Goal: Information Seeking & Learning: Learn about a topic

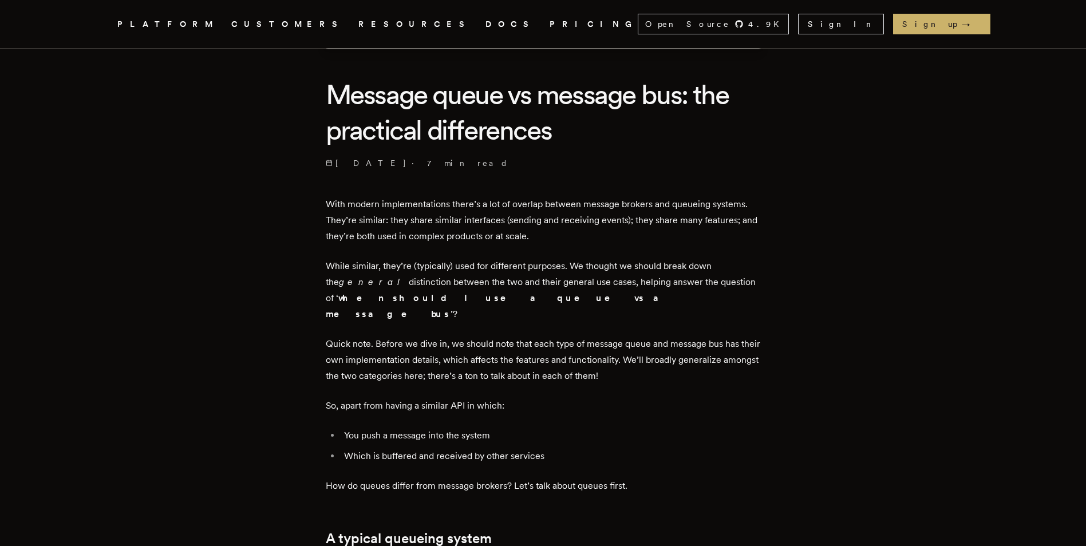
scroll to position [286, 0]
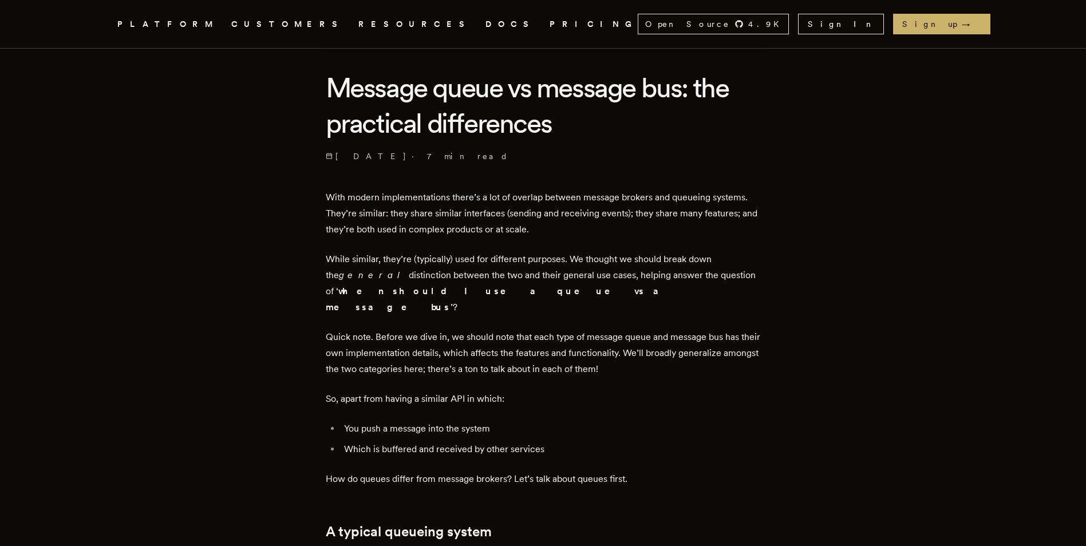
click at [653, 258] on p "While similar, they’re (typically) used for different purposes. We thought we s…" at bounding box center [543, 283] width 435 height 64
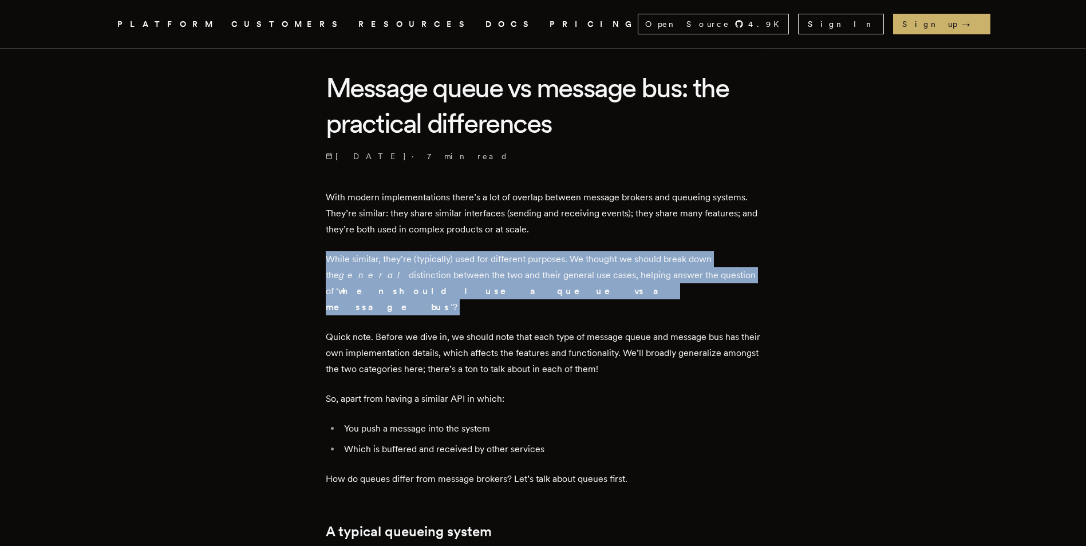
click at [653, 258] on p "While similar, they’re (typically) used for different purposes. We thought we s…" at bounding box center [543, 283] width 435 height 64
click at [514, 293] on p "While similar, they’re (typically) used for different purposes. We thought we s…" at bounding box center [543, 283] width 435 height 64
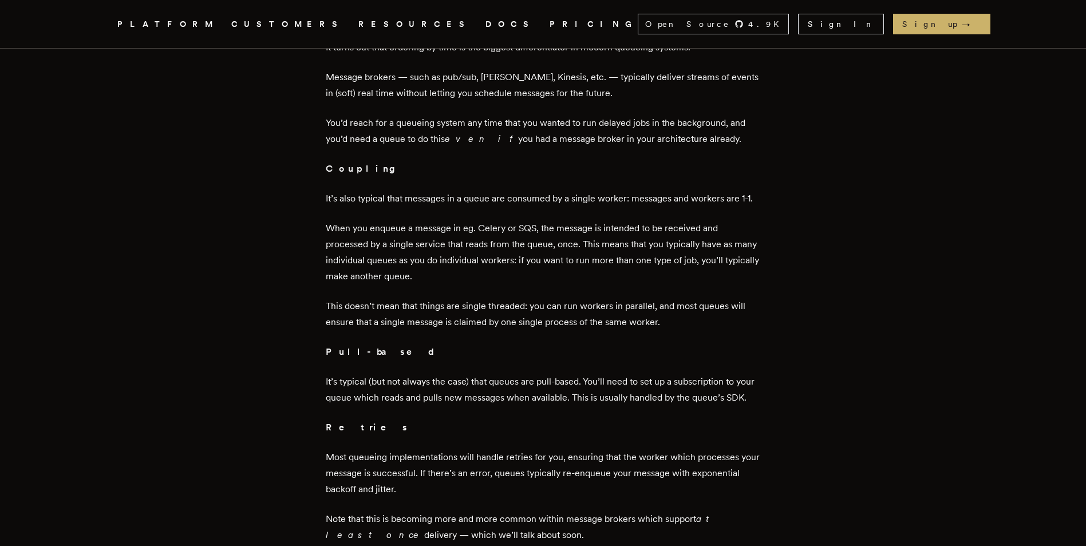
scroll to position [973, 0]
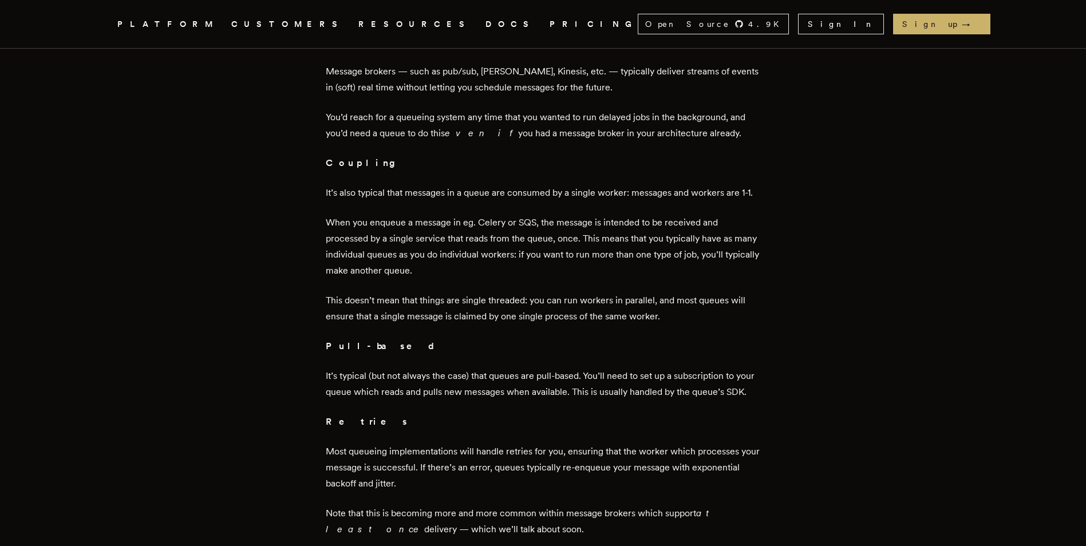
click at [508, 368] on p "It’s typical (but not always the case) that queues are pull-based. You’ll need …" at bounding box center [543, 384] width 435 height 32
drag, startPoint x: 508, startPoint y: 360, endPoint x: 619, endPoint y: 359, distance: 111.1
click at [619, 368] on p "It’s typical (but not always the case) that queues are pull-based. You’ll need …" at bounding box center [543, 384] width 435 height 32
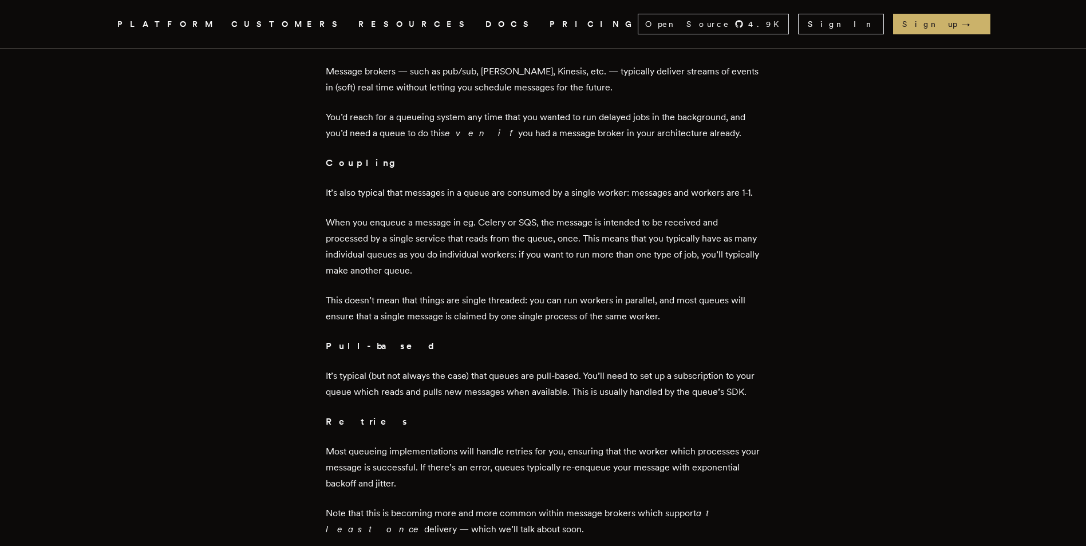
drag, startPoint x: 619, startPoint y: 359, endPoint x: 596, endPoint y: 379, distance: 30.9
click at [597, 379] on p "It’s typical (but not always the case) that queues are pull-based. You’ll need …" at bounding box center [543, 384] width 435 height 32
click at [388, 368] on p "It’s typical (but not always the case) that queues are pull-based. You’ll need …" at bounding box center [543, 384] width 435 height 32
click at [516, 378] on p "It’s typical (but not always the case) that queues are pull-based. You’ll need …" at bounding box center [543, 384] width 435 height 32
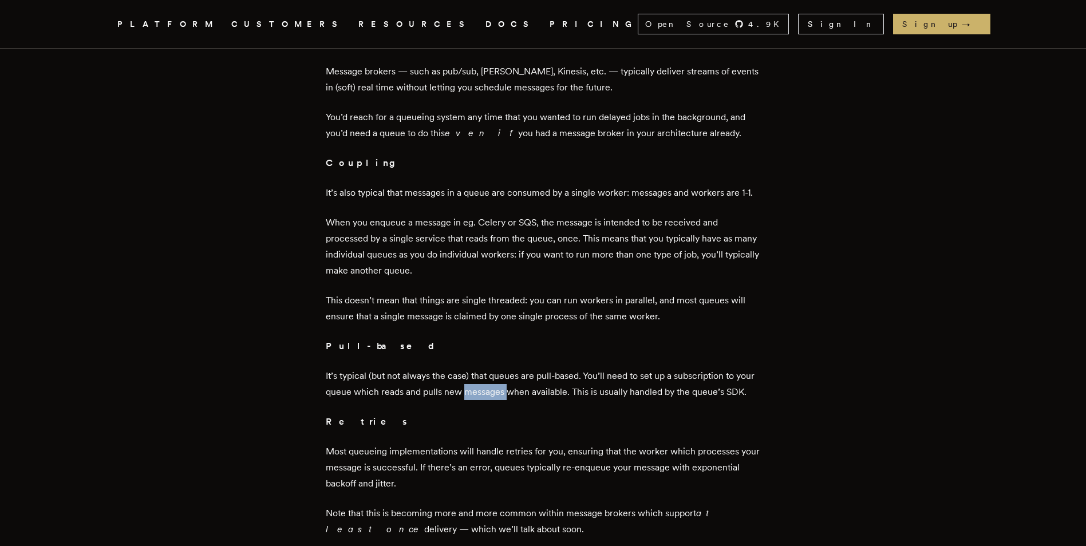
click at [516, 378] on p "It’s typical (but not always the case) that queues are pull-based. You’ll need …" at bounding box center [543, 384] width 435 height 32
drag, startPoint x: 516, startPoint y: 378, endPoint x: 614, endPoint y: 390, distance: 98.7
click at [600, 394] on p "It’s typical (but not always the case) that queues are pull-based. You’ll need …" at bounding box center [543, 384] width 435 height 32
click at [628, 376] on p "It’s typical (but not always the case) that queues are pull-based. You’ll need …" at bounding box center [543, 384] width 435 height 32
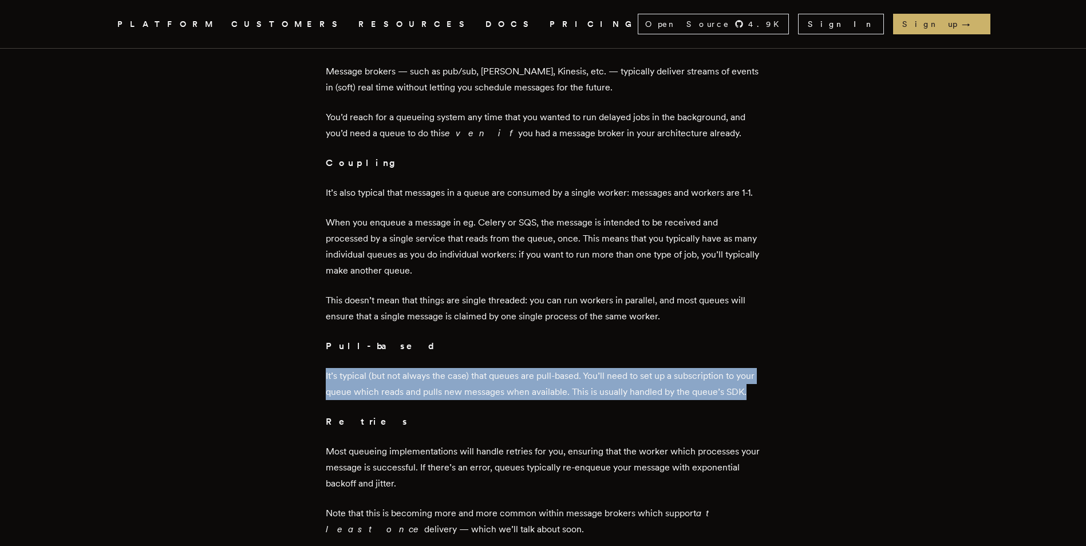
click at [628, 376] on p "It’s typical (but not always the case) that queues are pull-based. You’ll need …" at bounding box center [543, 384] width 435 height 32
drag, startPoint x: 628, startPoint y: 376, endPoint x: 755, endPoint y: 379, distance: 127.1
click at [749, 379] on p "It’s typical (but not always the case) that queues are pull-based. You’ll need …" at bounding box center [543, 384] width 435 height 32
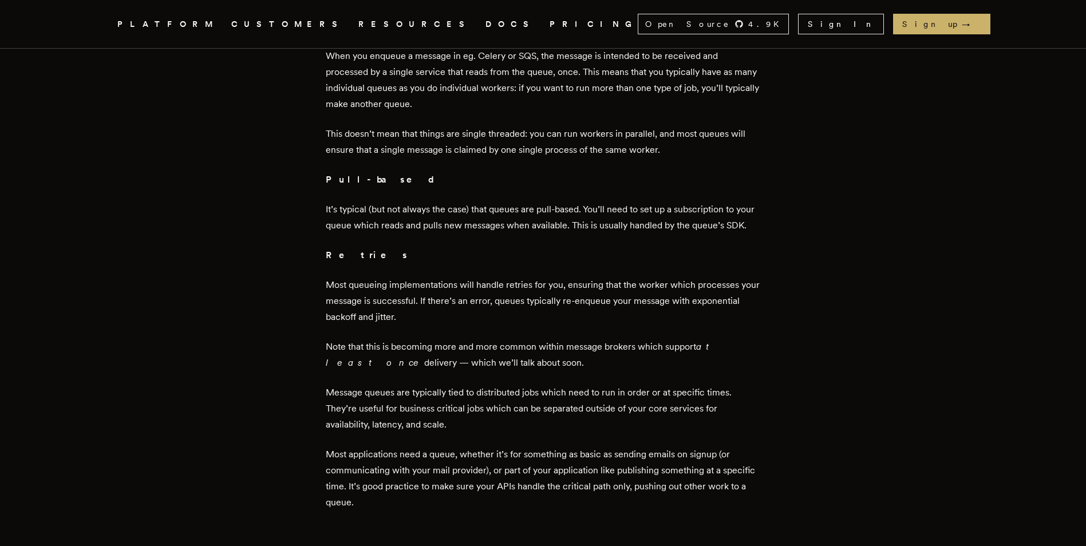
scroll to position [1145, 0]
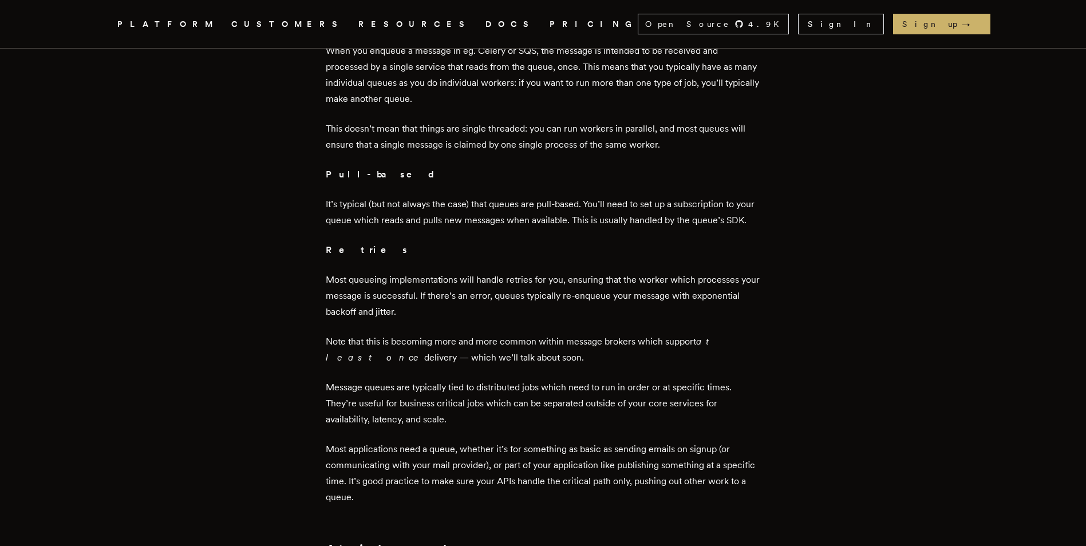
click at [407, 282] on p "Most queueing implementations will handle retries for you, ensuring that the wo…" at bounding box center [543, 296] width 435 height 48
drag, startPoint x: 407, startPoint y: 282, endPoint x: 492, endPoint y: 281, distance: 85.3
click at [492, 281] on p "Most queueing implementations will handle retries for you, ensuring that the wo…" at bounding box center [543, 296] width 435 height 48
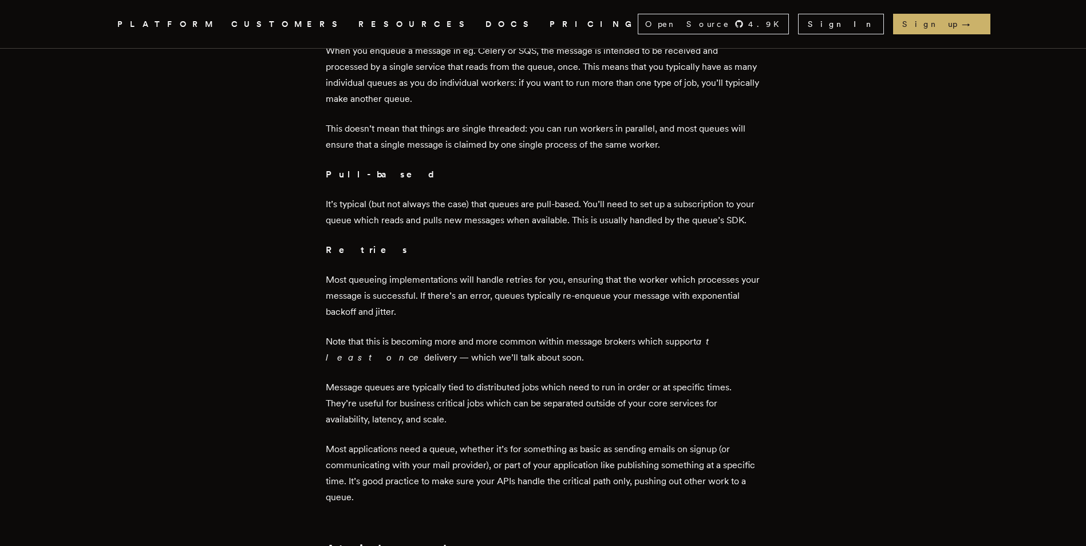
drag, startPoint x: 492, startPoint y: 281, endPoint x: 583, endPoint y: 280, distance: 90.5
click at [583, 280] on p "Most queueing implementations will handle retries for you, ensuring that the wo…" at bounding box center [543, 296] width 435 height 48
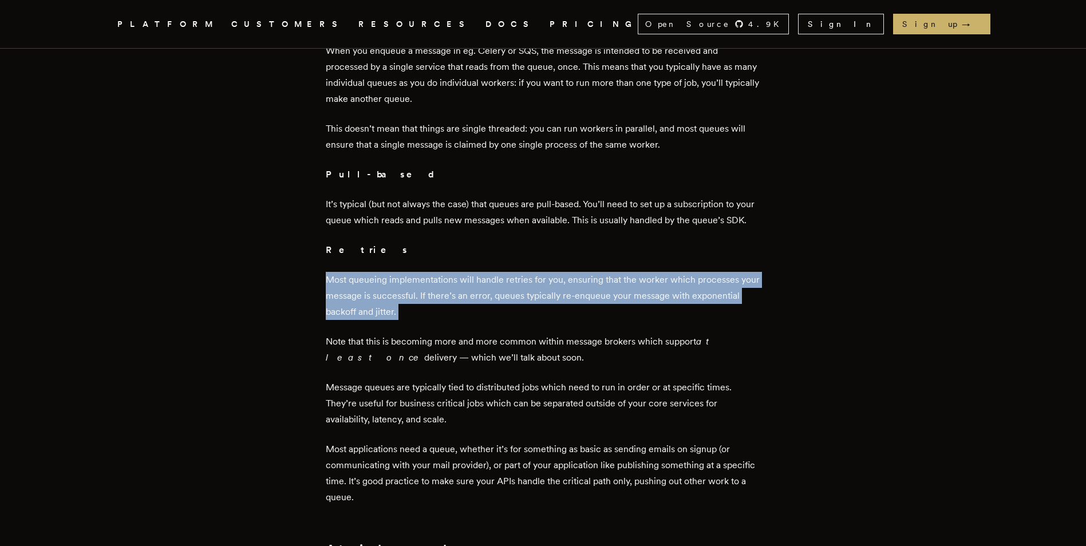
click at [583, 280] on p "Most queueing implementations will handle retries for you, ensuring that the wo…" at bounding box center [543, 296] width 435 height 48
click at [369, 291] on p "Most queueing implementations will handle retries for you, ensuring that the wo…" at bounding box center [543, 296] width 435 height 48
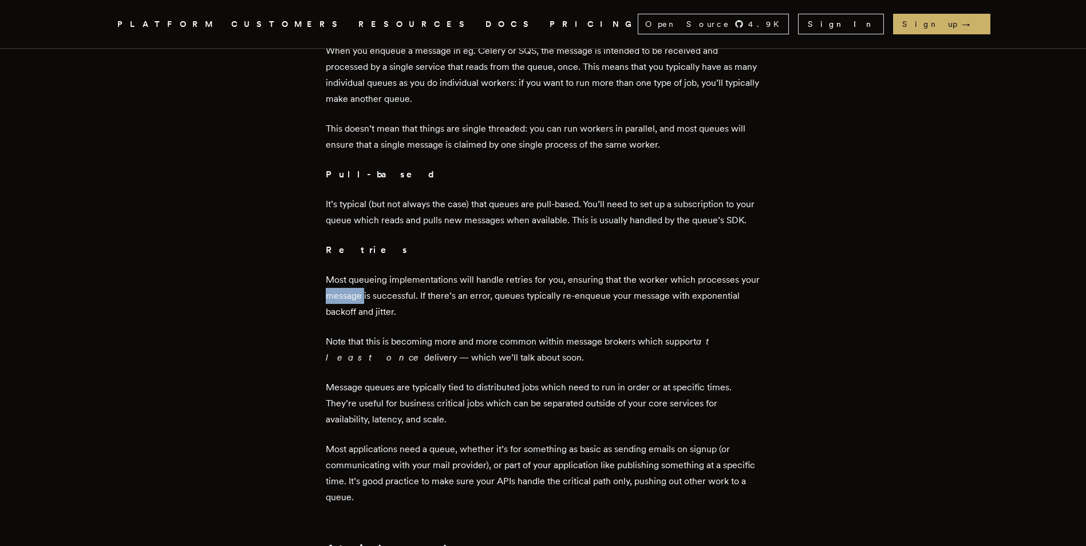
click at [369, 291] on p "Most queueing implementations will handle retries for you, ensuring that the wo…" at bounding box center [543, 296] width 435 height 48
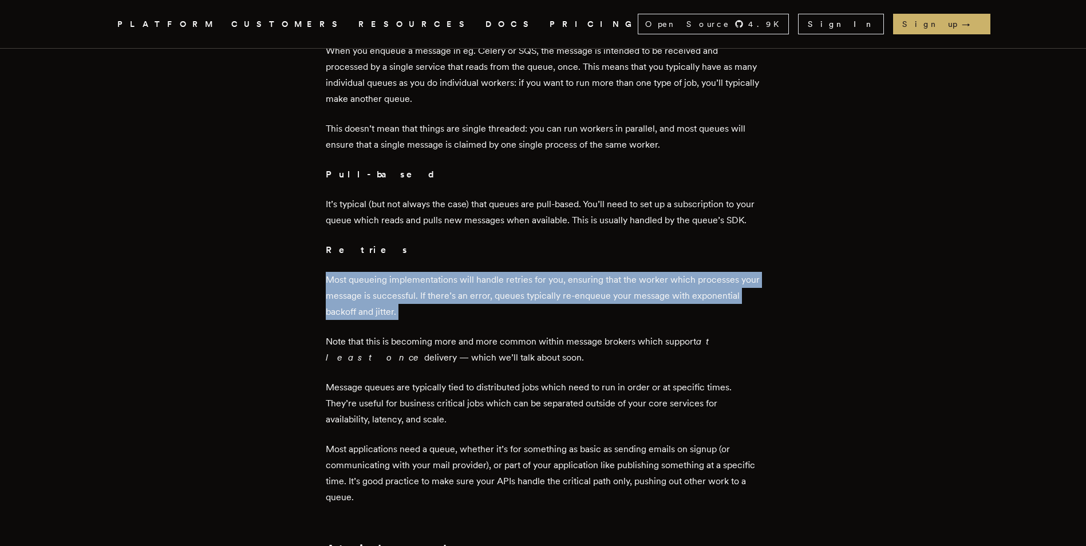
click at [369, 291] on p "Most queueing implementations will handle retries for you, ensuring that the wo…" at bounding box center [543, 296] width 435 height 48
drag, startPoint x: 369, startPoint y: 291, endPoint x: 515, endPoint y: 319, distance: 149.2
click at [515, 319] on p "Most queueing implementations will handle retries for you, ensuring that the wo…" at bounding box center [543, 296] width 435 height 48
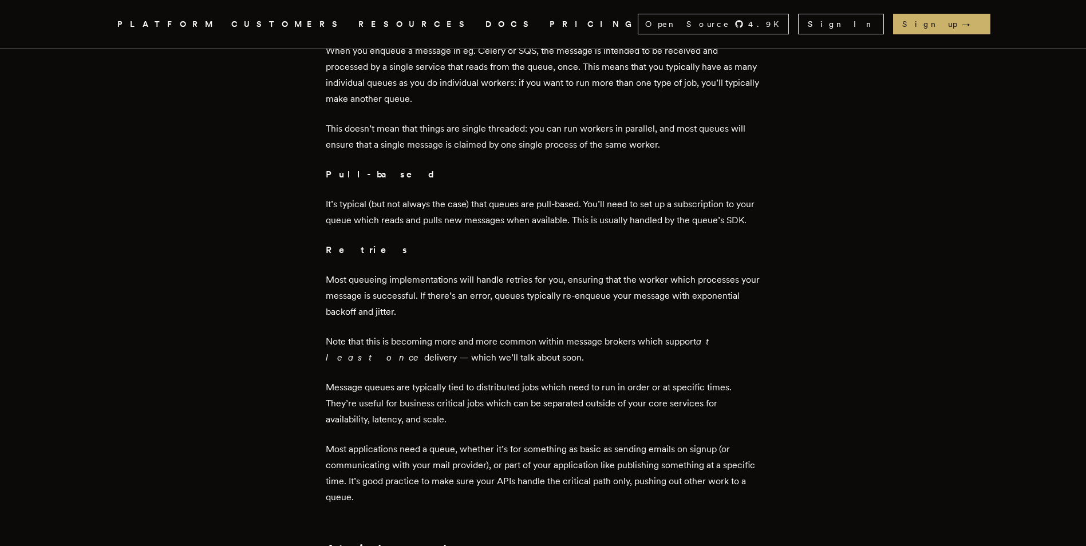
click at [450, 341] on p "Note that this is becoming more and more common within message brokers which su…" at bounding box center [543, 350] width 435 height 32
click at [449, 341] on p "Note that this is becoming more and more common within message brokers which su…" at bounding box center [543, 350] width 435 height 32
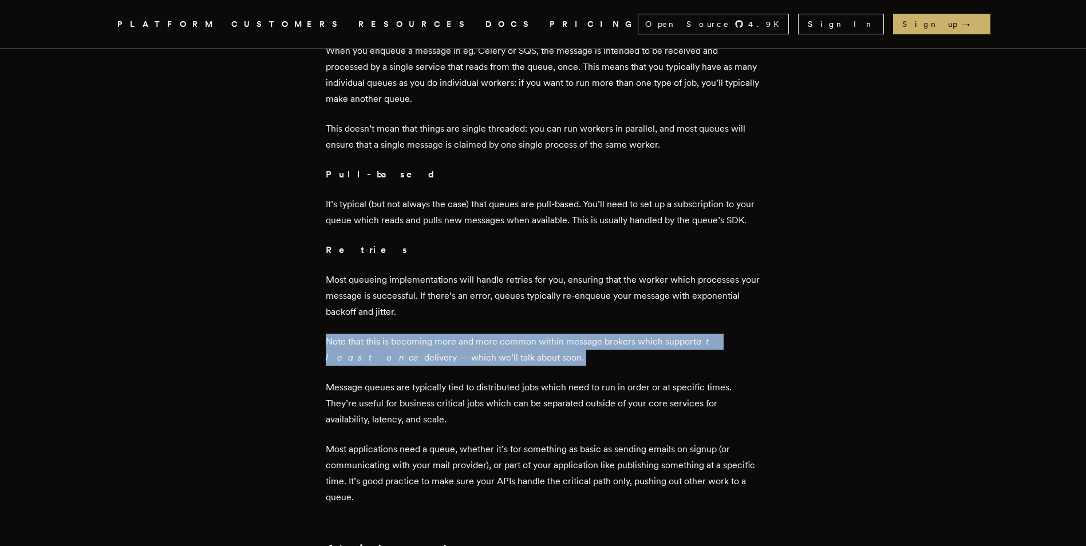
click at [449, 341] on p "Note that this is becoming more and more common within message brokers which su…" at bounding box center [543, 350] width 435 height 32
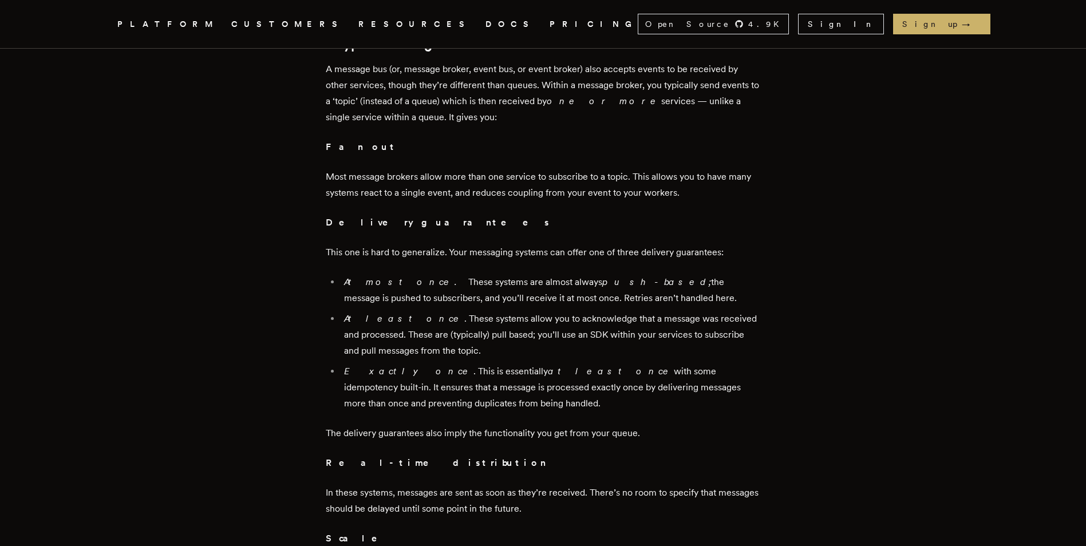
scroll to position [1660, 0]
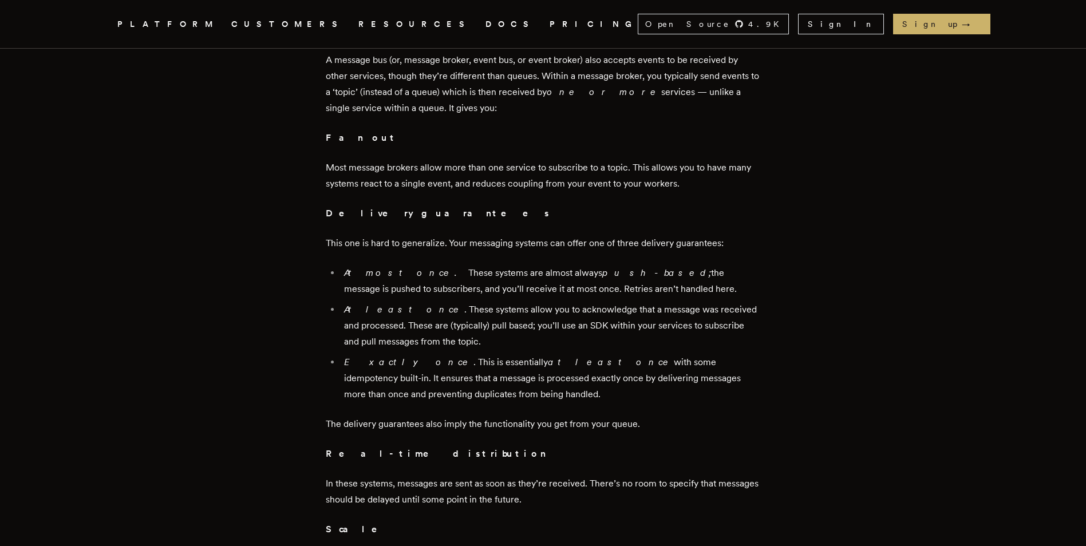
click at [423, 245] on p "This one is hard to generalize. Your messaging systems can offer one of three d…" at bounding box center [543, 243] width 435 height 16
drag, startPoint x: 423, startPoint y: 245, endPoint x: 490, endPoint y: 238, distance: 66.8
click at [490, 238] on p "This one is hard to generalize. Your messaging systems can offer one of three d…" at bounding box center [543, 243] width 435 height 16
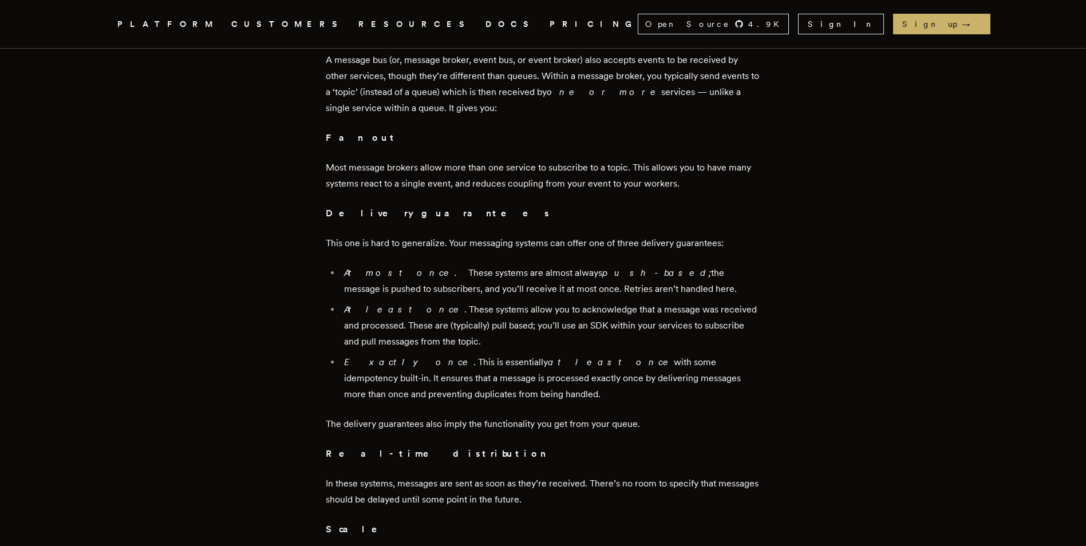
drag, startPoint x: 490, startPoint y: 238, endPoint x: 526, endPoint y: 246, distance: 37.5
click at [526, 246] on p "This one is hard to generalize. Your messaging systems can offer one of three d…" at bounding box center [543, 243] width 435 height 16
click at [683, 243] on p "This one is hard to generalize. Your messaging systems can offer one of three d…" at bounding box center [543, 243] width 435 height 16
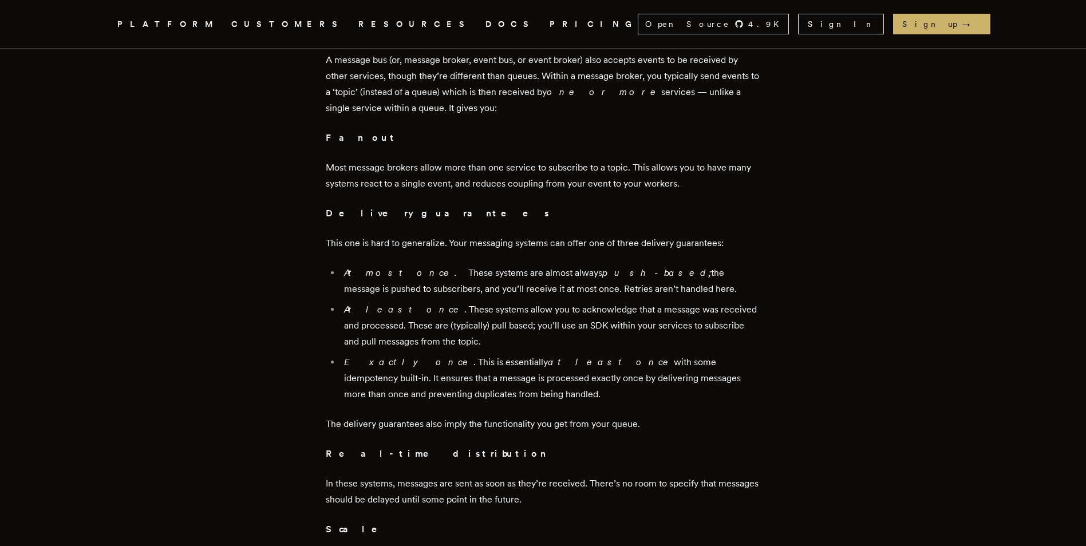
drag, startPoint x: 683, startPoint y: 243, endPoint x: 567, endPoint y: 277, distance: 120.3
click at [602, 277] on em "push-based;" at bounding box center [656, 272] width 109 height 11
click at [457, 364] on li "Exactly once . This is essentially at least once with some idempotency built-in…" at bounding box center [551, 378] width 420 height 48
drag, startPoint x: 457, startPoint y: 364, endPoint x: 567, endPoint y: 366, distance: 109.9
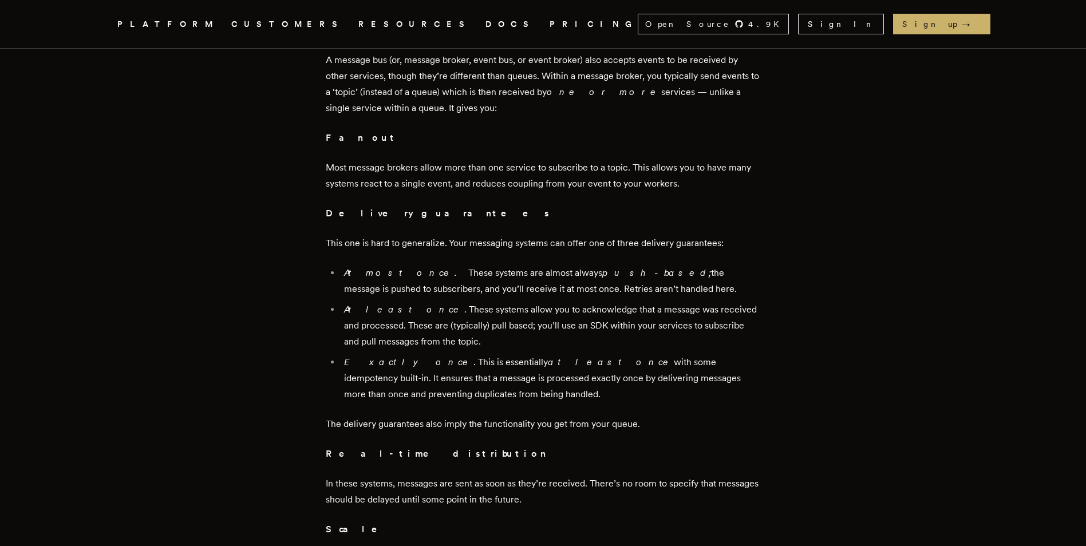
click at [567, 366] on li "Exactly once . This is essentially at least once with some idempotency built-in…" at bounding box center [551, 378] width 420 height 48
drag, startPoint x: 567, startPoint y: 366, endPoint x: 595, endPoint y: 361, distance: 28.0
click at [595, 361] on li "Exactly once . This is essentially at least once with some idempotency built-in…" at bounding box center [551, 378] width 420 height 48
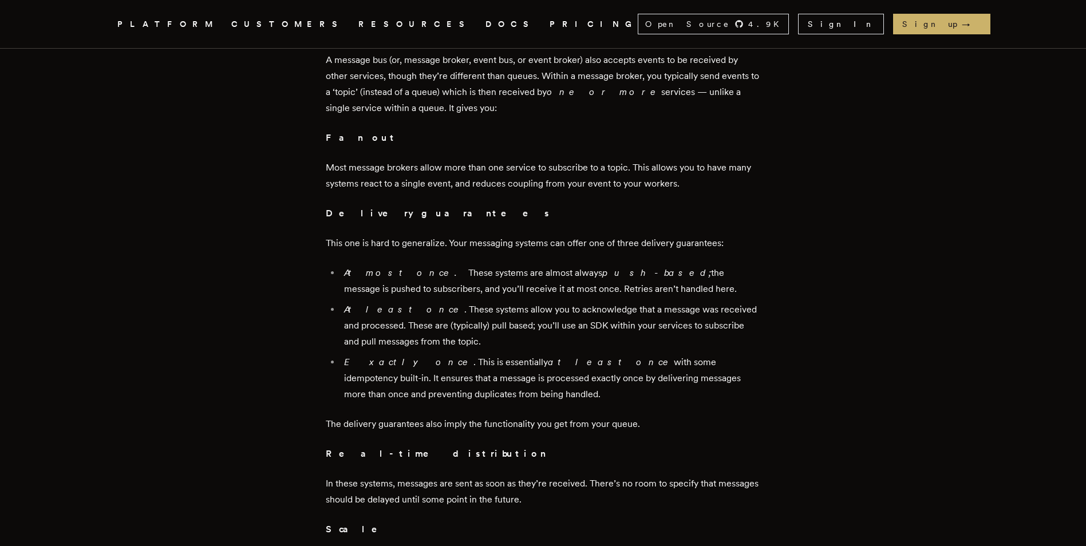
click at [739, 396] on li "Exactly once . This is essentially at least once with some idempotency built-in…" at bounding box center [551, 378] width 420 height 48
click at [688, 358] on li "Exactly once . This is essentially at least once with some idempotency built-in…" at bounding box center [551, 378] width 420 height 48
drag, startPoint x: 688, startPoint y: 358, endPoint x: 580, endPoint y: 379, distance: 110.2
click at [586, 378] on li "Exactly once . This is essentially at least once with some idempotency built-in…" at bounding box center [551, 378] width 420 height 48
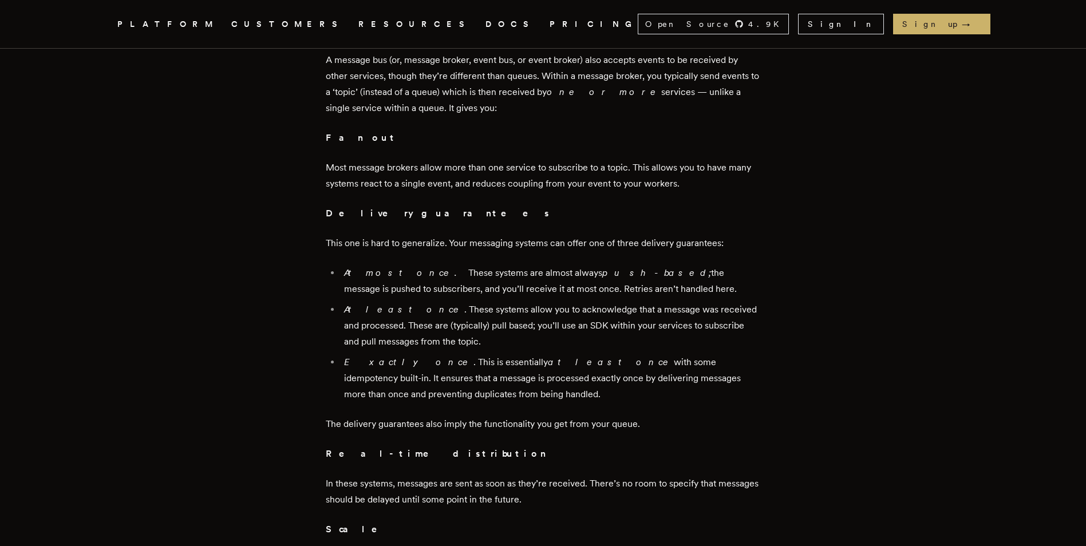
click at [481, 380] on li "Exactly once . This is essentially at least once with some idempotency built-in…" at bounding box center [551, 378] width 420 height 48
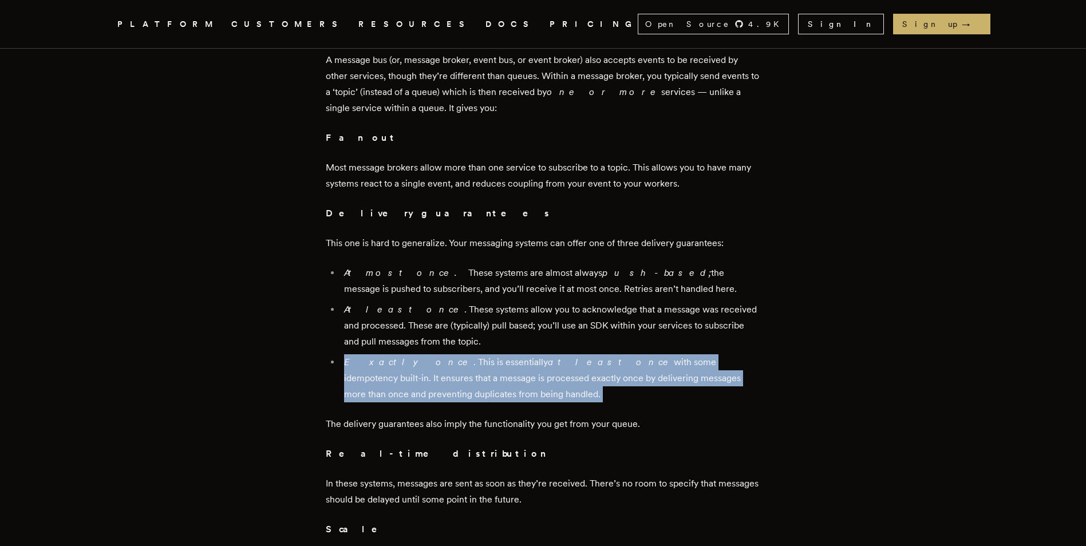
click at [481, 380] on li "Exactly once . This is essentially at least once with some idempotency built-in…" at bounding box center [551, 378] width 420 height 48
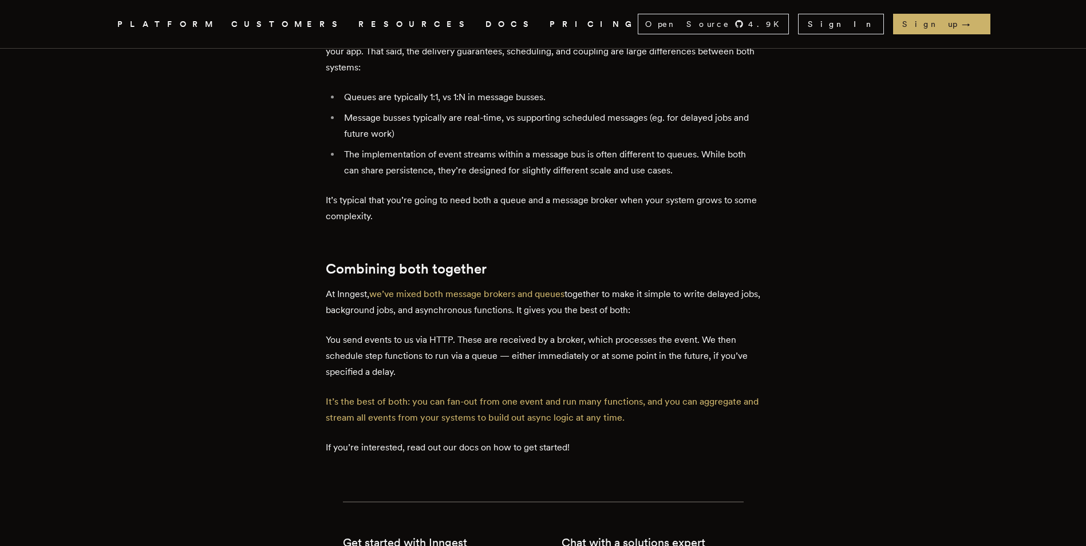
scroll to position [2519, 0]
